Goal: Task Accomplishment & Management: Understand process/instructions

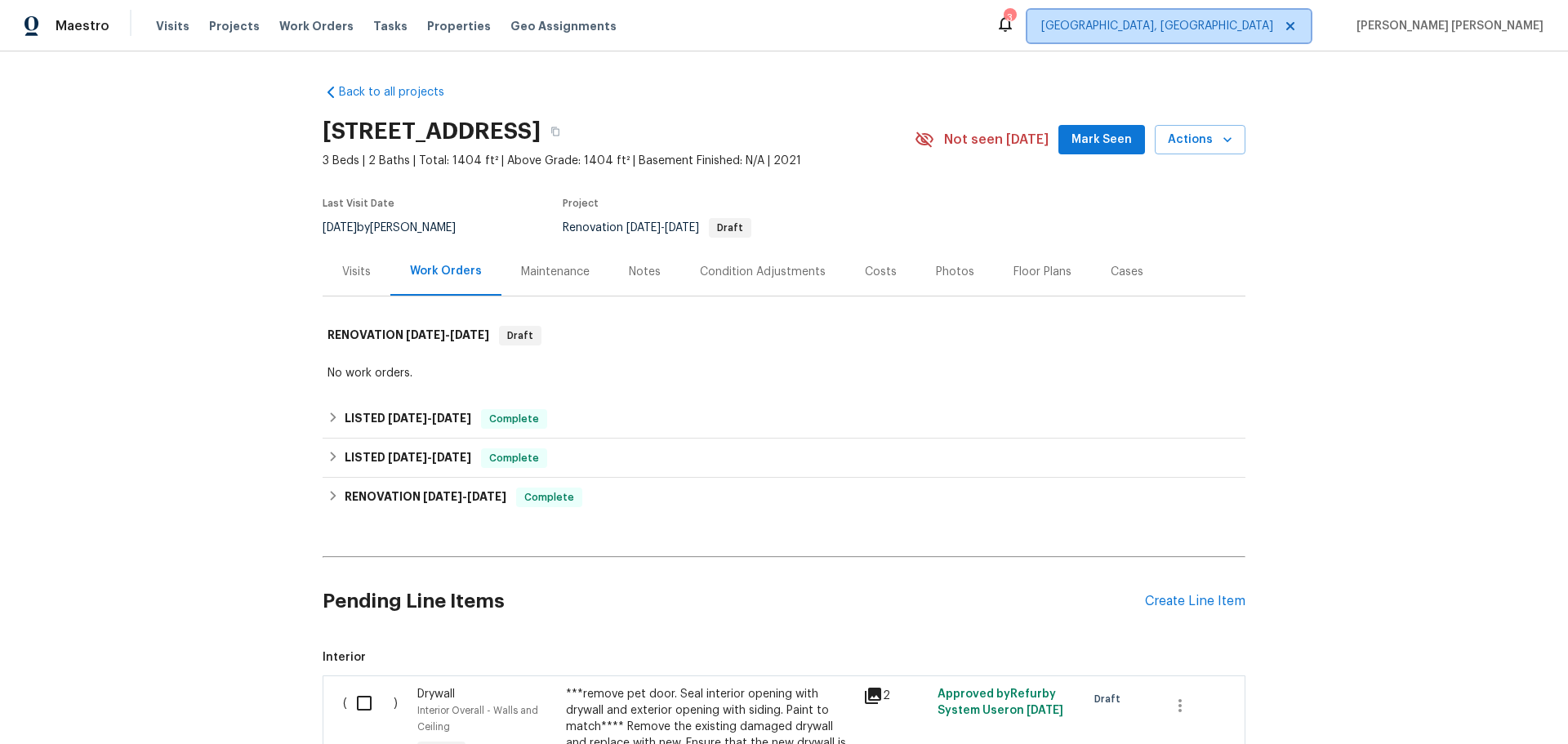
click at [1297, 27] on icon at bounding box center [1290, 26] width 13 height 13
click at [1295, 24] on icon at bounding box center [1290, 27] width 9 height 9
click at [1295, 27] on icon at bounding box center [1290, 27] width 9 height 9
click at [365, 272] on div "Visits" at bounding box center [356, 272] width 68 height 48
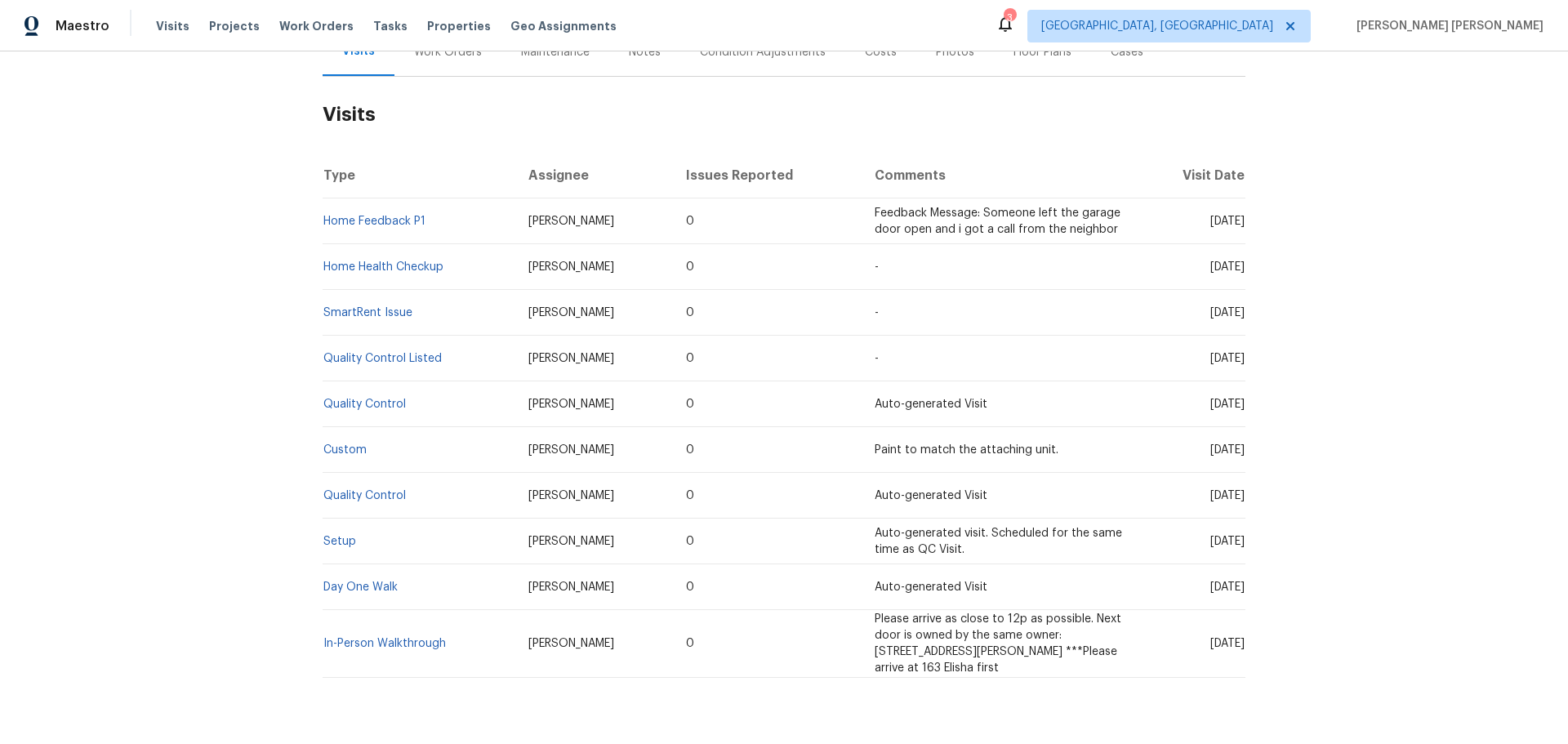
scroll to position [245, 0]
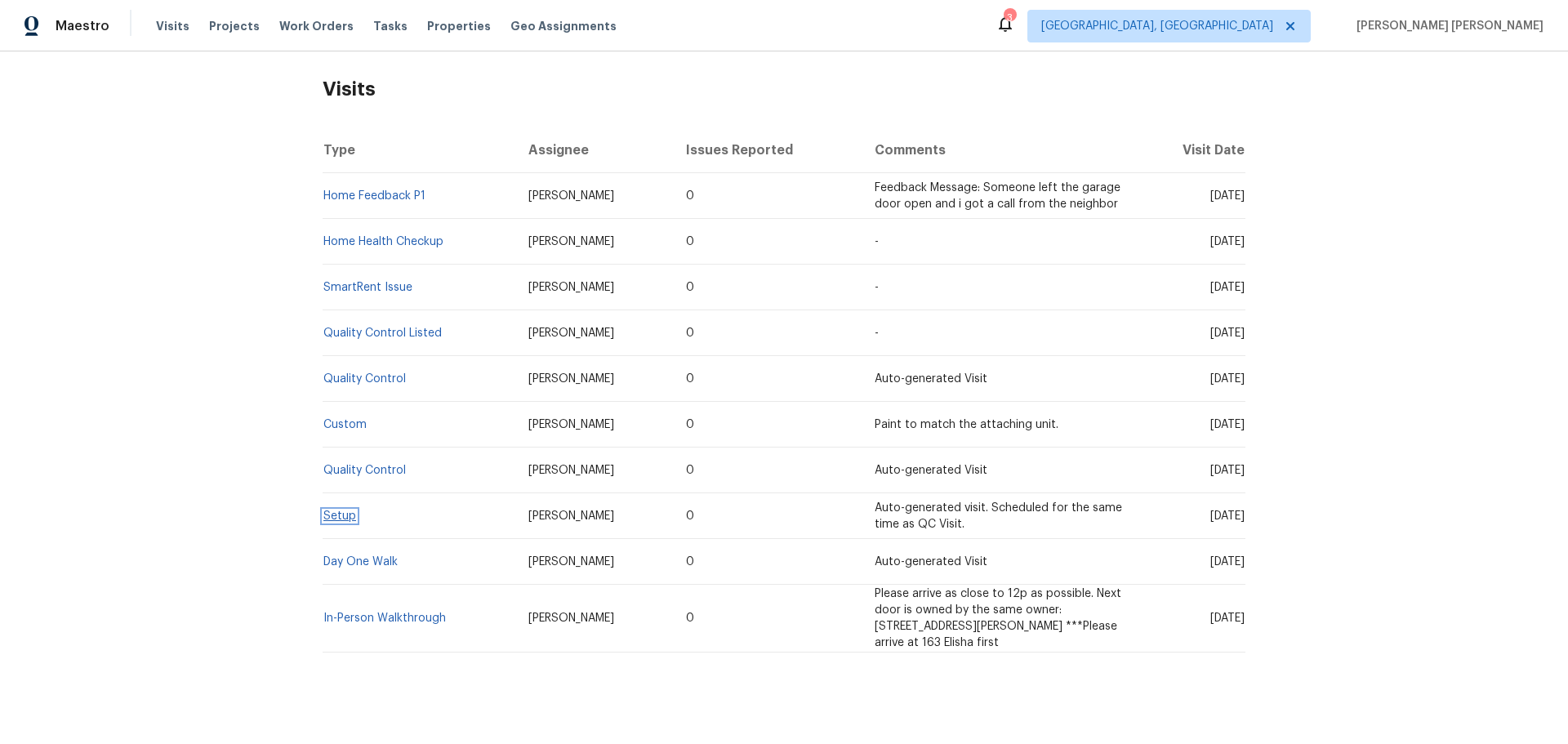
click at [332, 510] on link "Setup" at bounding box center [339, 515] width 33 height 11
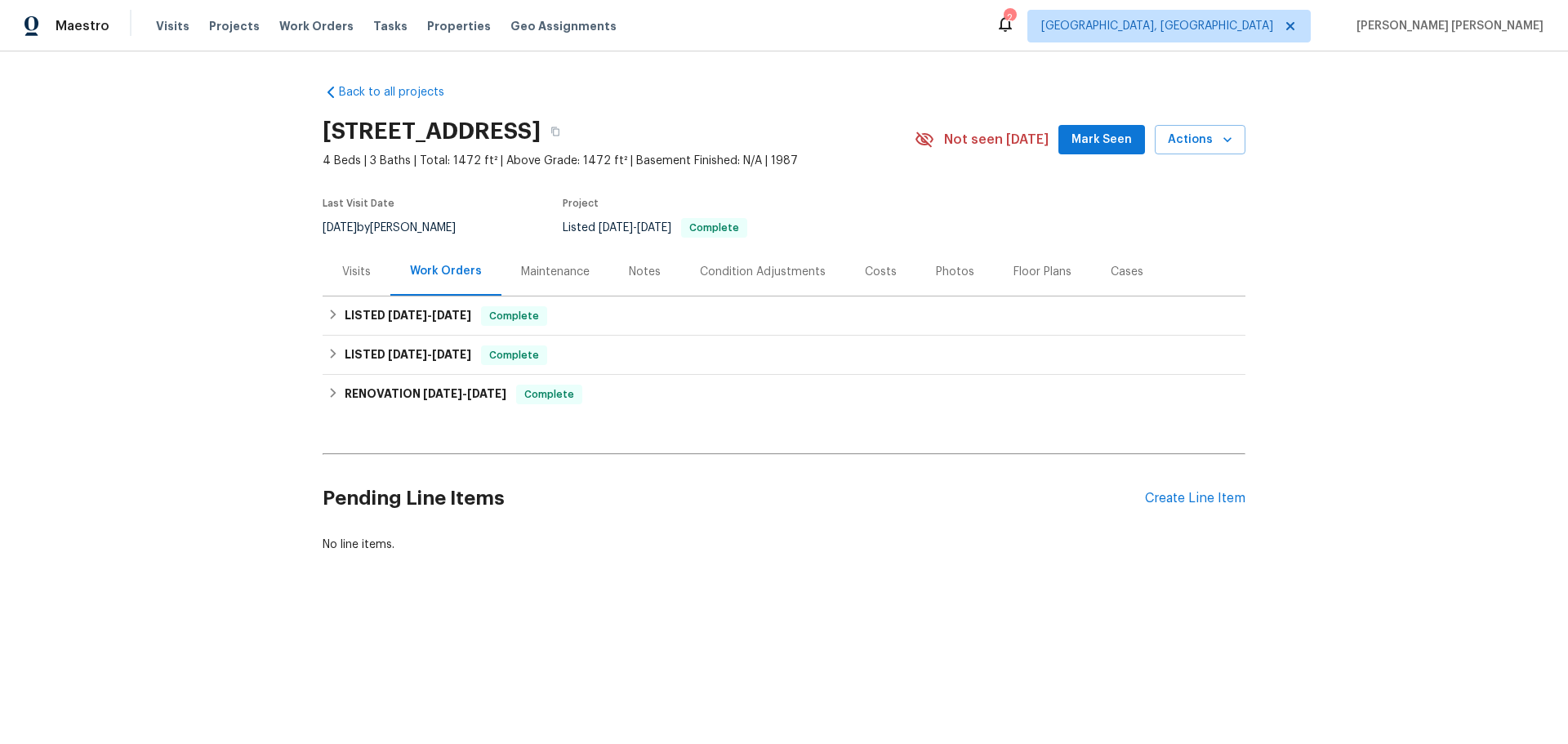
click at [342, 272] on div "Visits" at bounding box center [356, 272] width 28 height 16
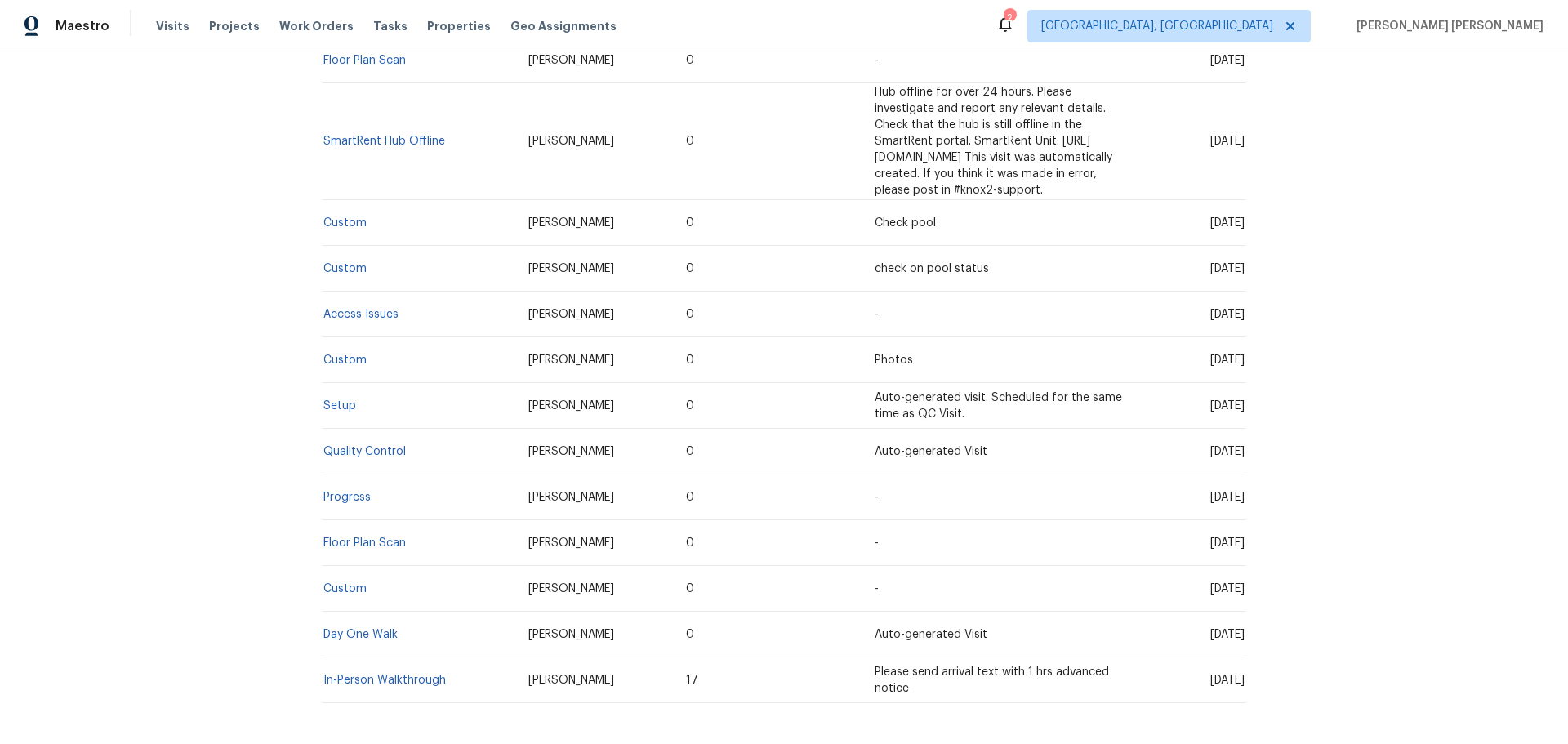
scroll to position [572, 0]
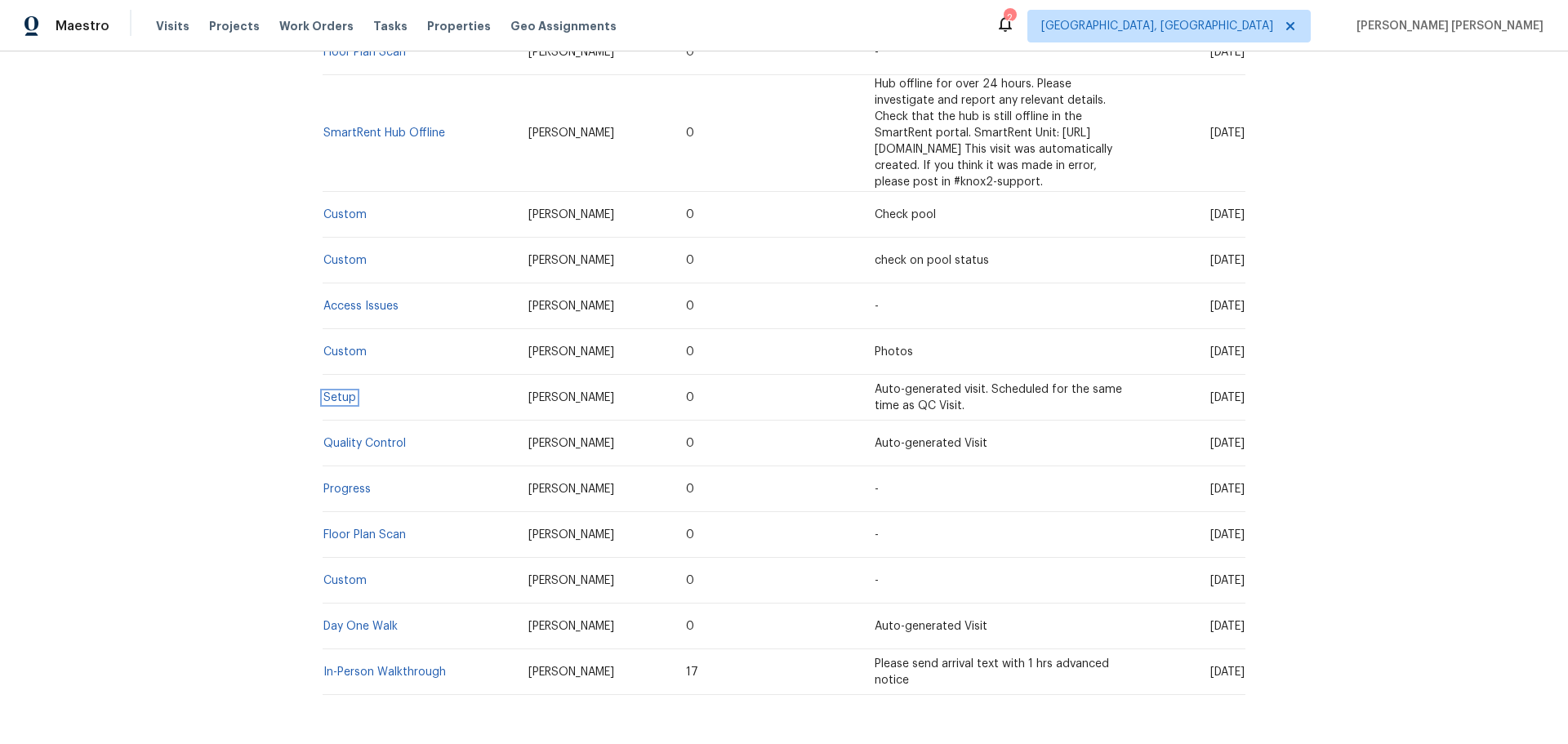
click at [345, 392] on span "Setup" at bounding box center [339, 397] width 33 height 11
click at [337, 392] on link "Setup" at bounding box center [339, 397] width 33 height 11
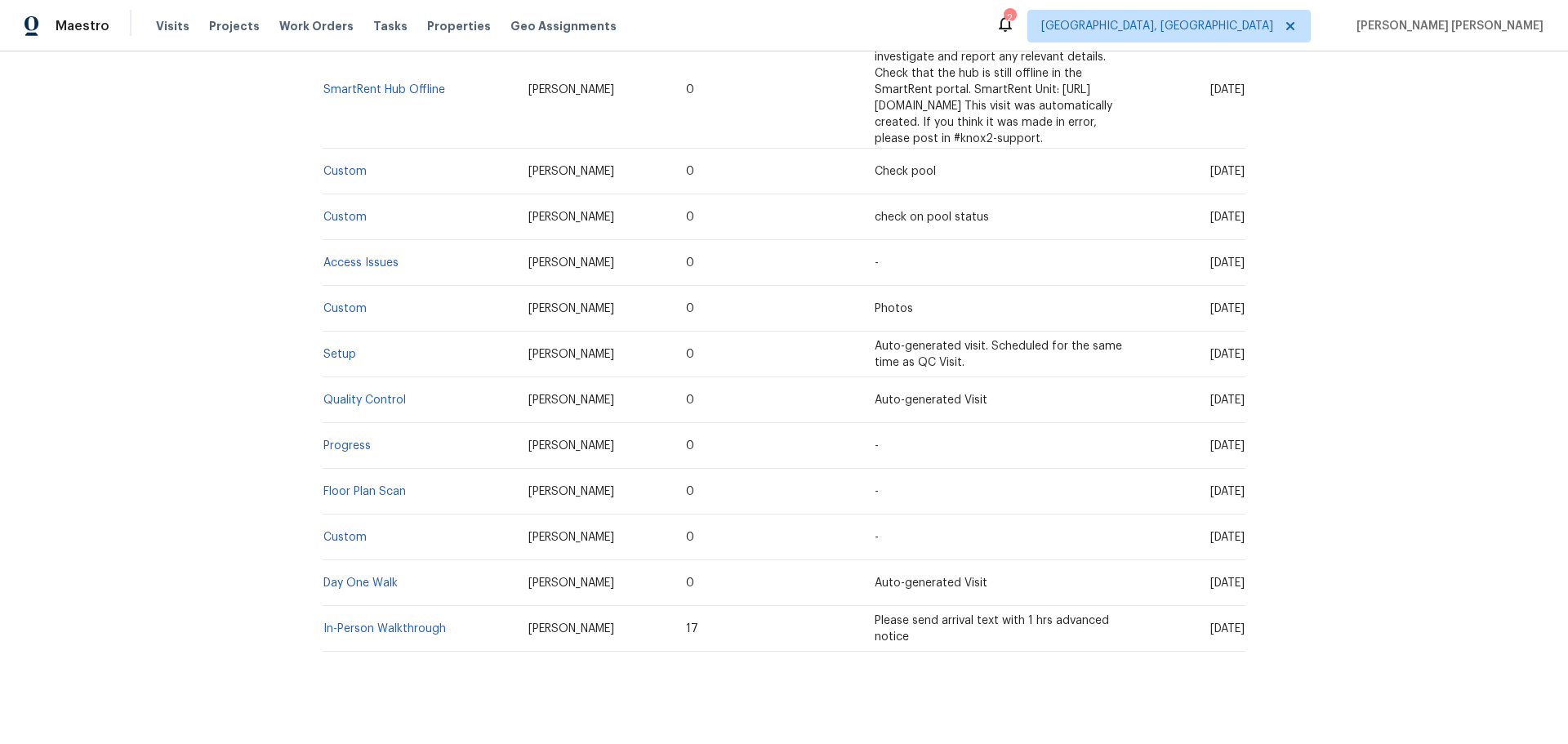
scroll to position [630, 0]
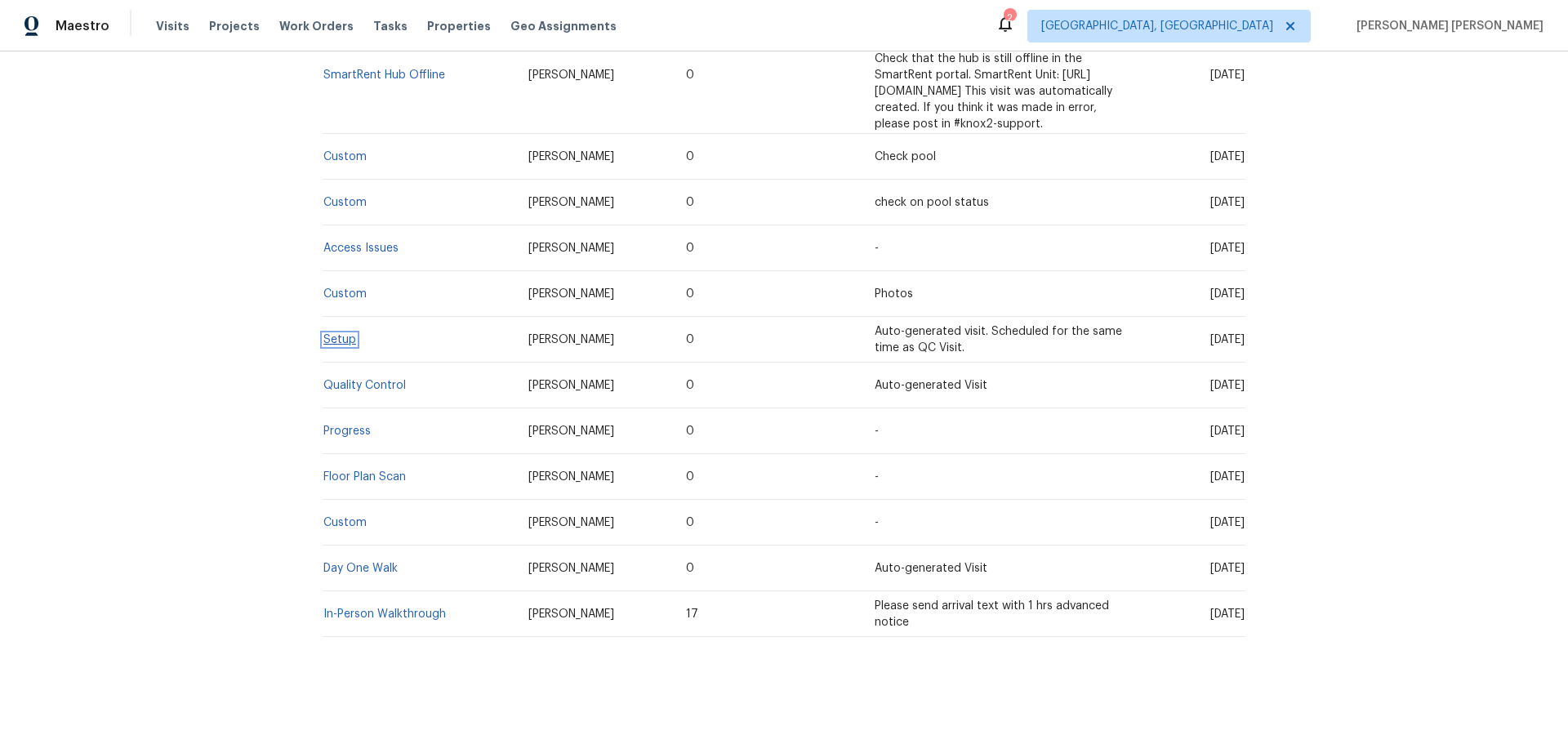
click at [337, 334] on link "Setup" at bounding box center [339, 339] width 33 height 11
